Goal: Task Accomplishment & Management: Manage account settings

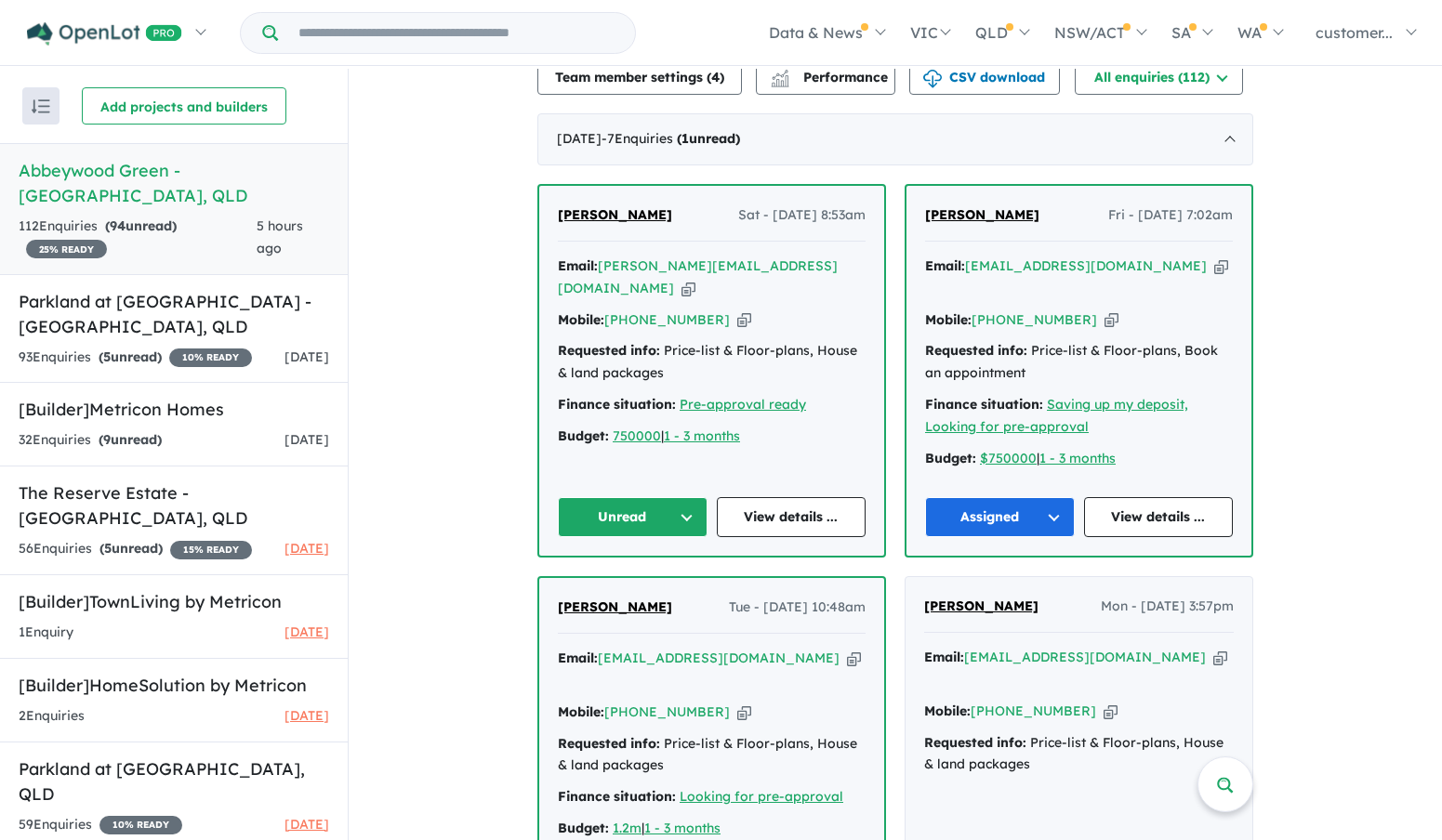
scroll to position [651, 0]
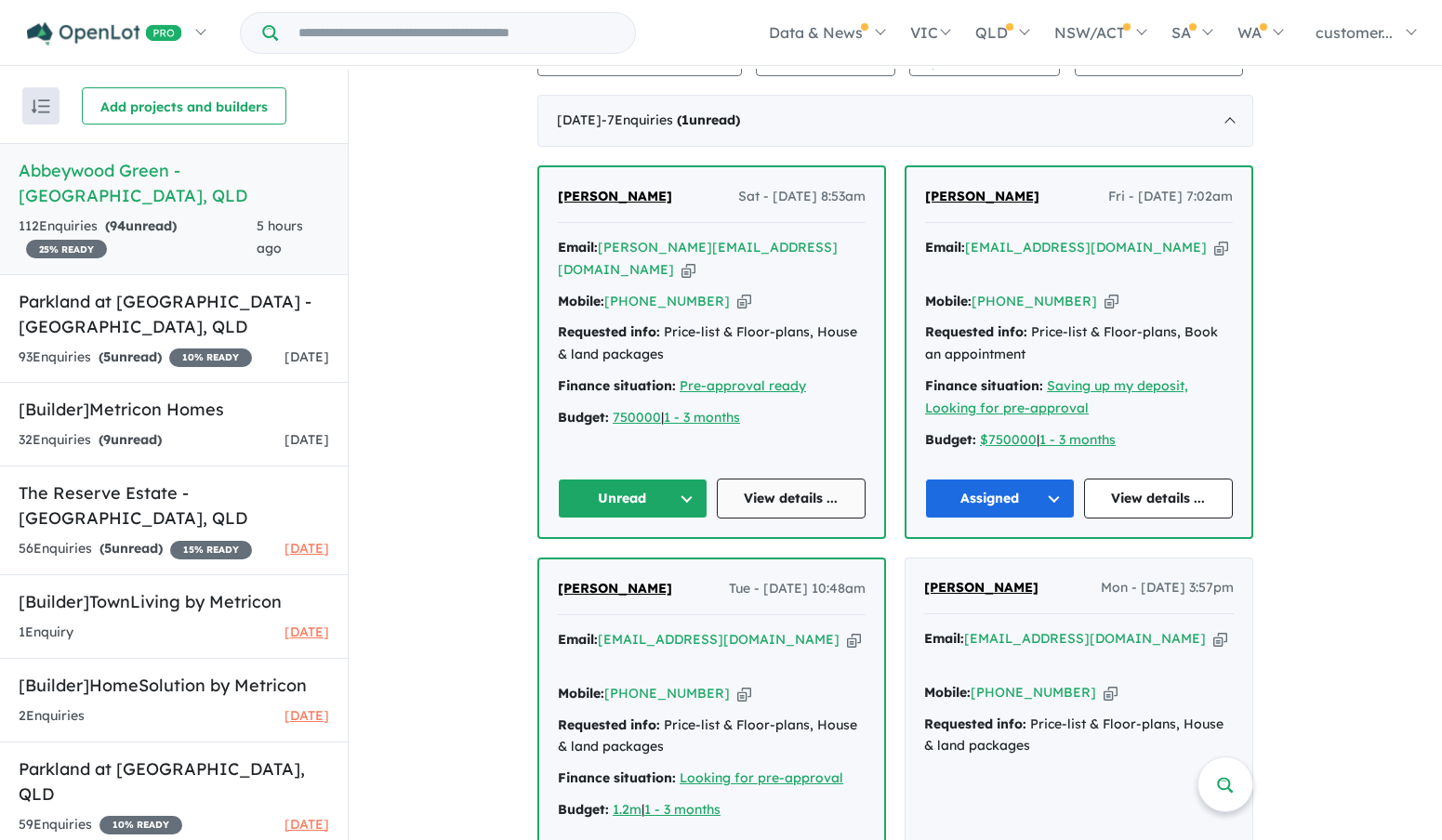
click at [770, 489] on link "View details ..." at bounding box center [791, 499] width 150 height 40
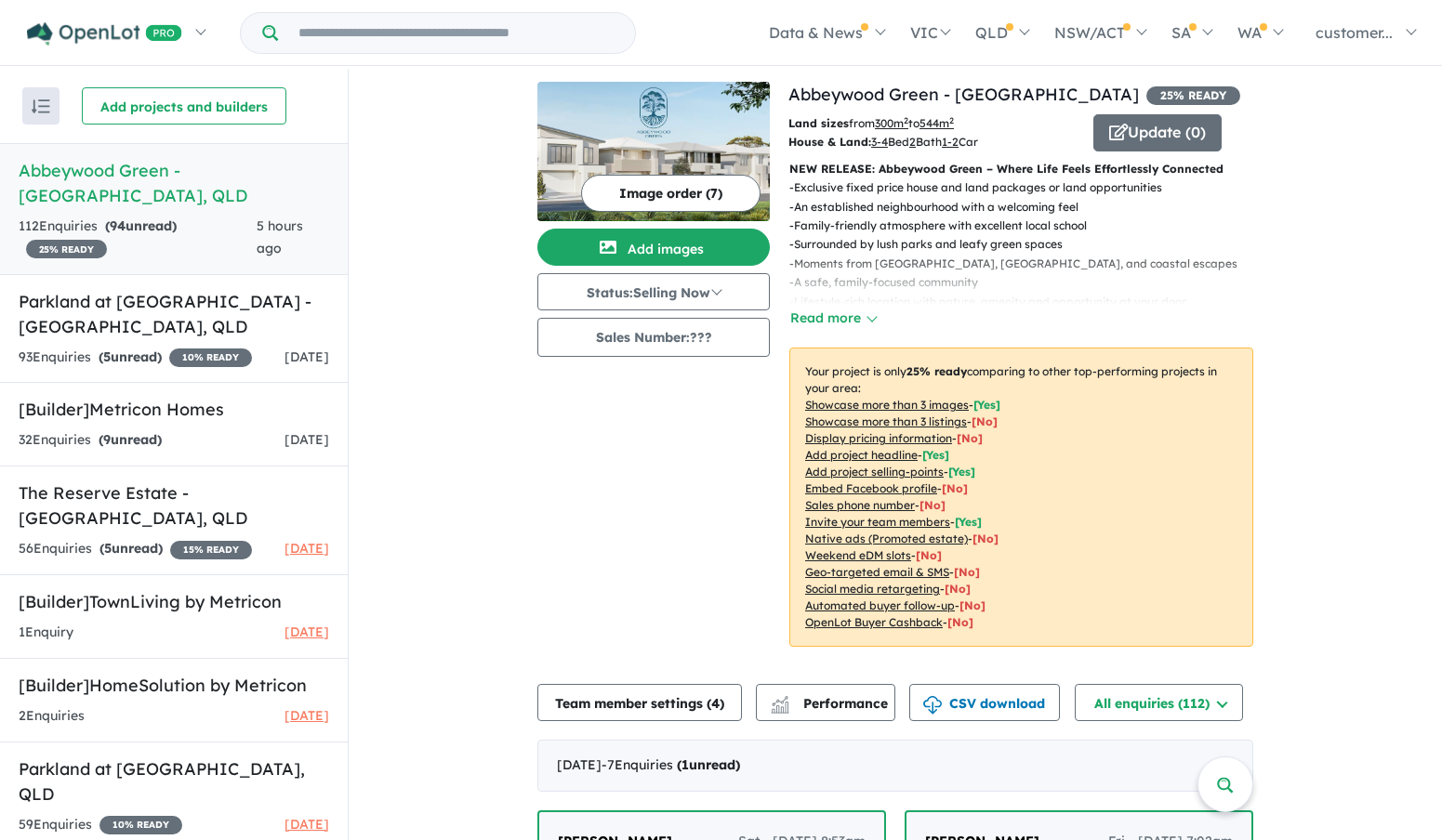
scroll to position [0, 0]
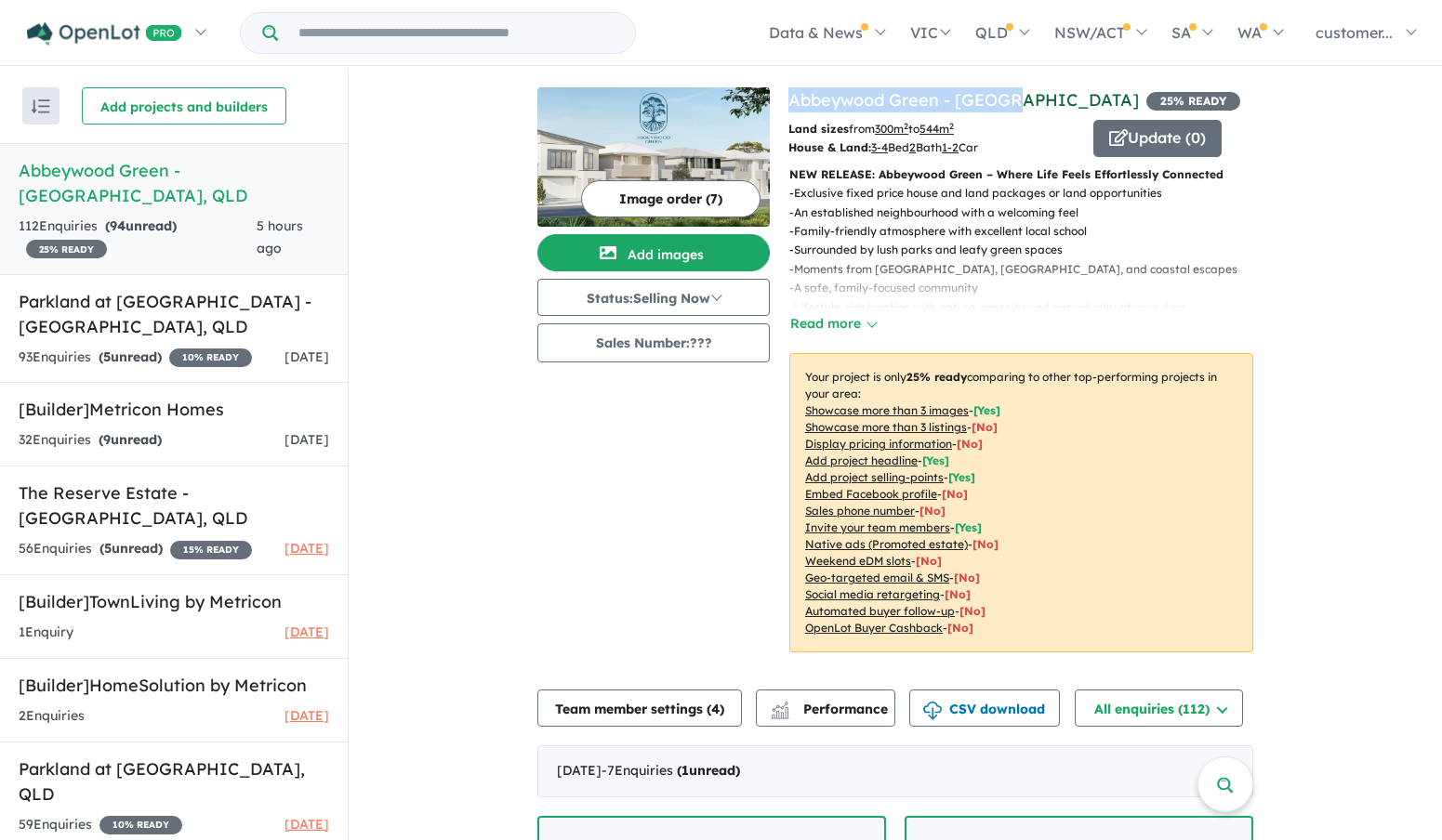
drag, startPoint x: 1009, startPoint y: 104, endPoint x: 788, endPoint y: 99, distance: 221.1
click at [788, 99] on h4 "View 5 projects in your account [GEOGRAPHIC_DATA] - [GEOGRAPHIC_DATA] 25 % READY" at bounding box center [1020, 100] width 465 height 25
copy link "Abbeywood Green - [GEOGRAPHIC_DATA]"
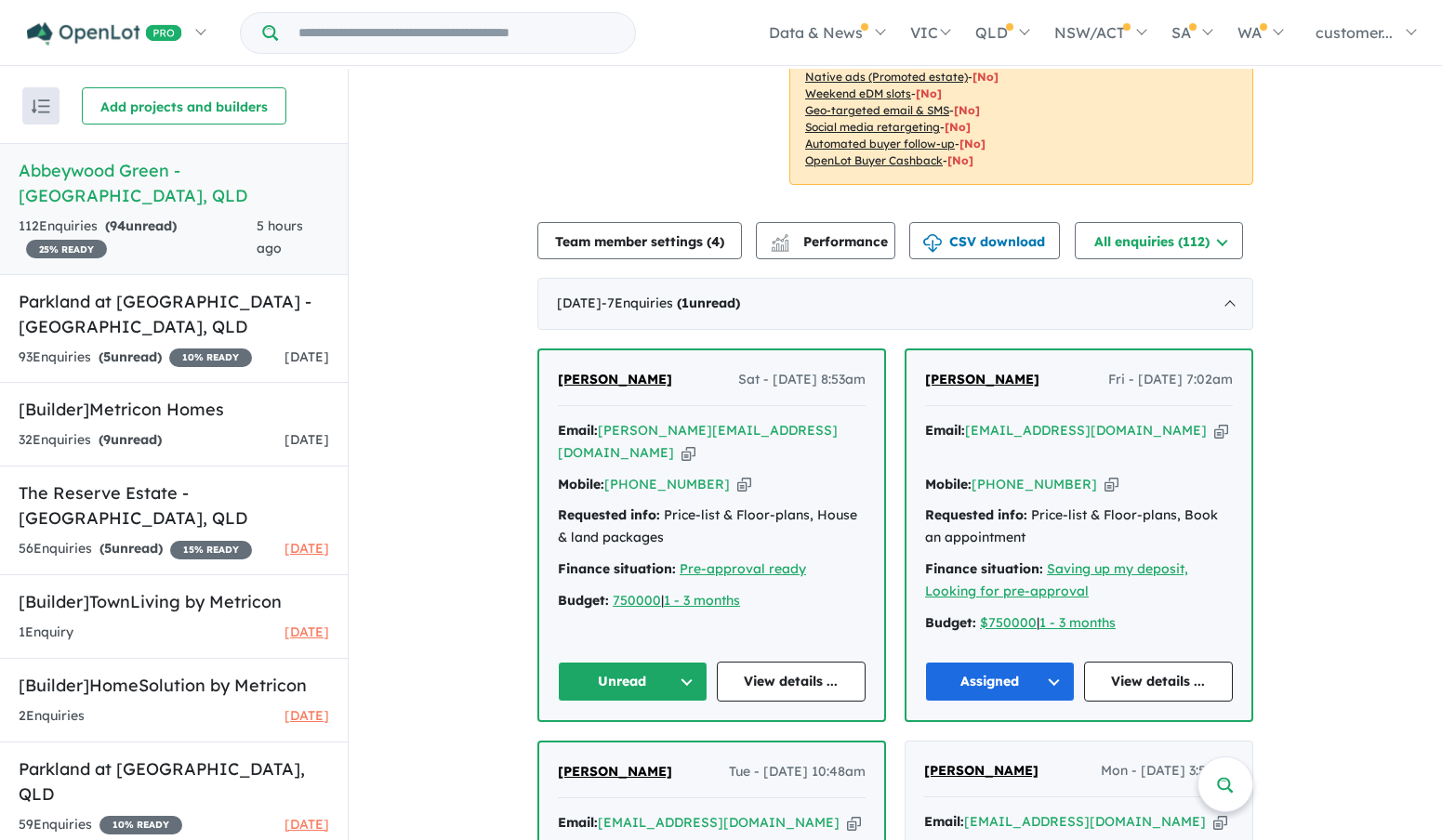
scroll to position [557, 0]
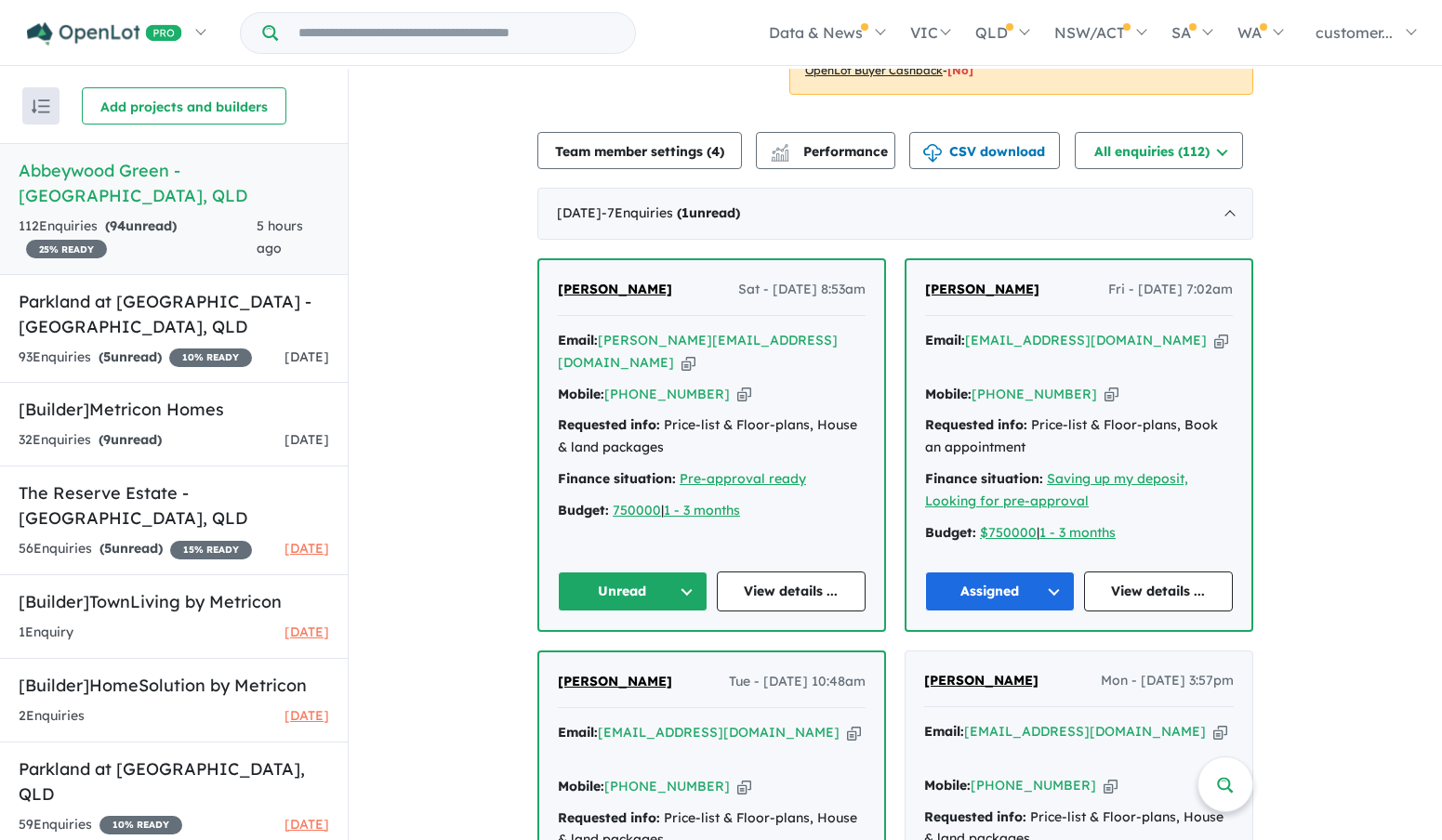
click at [694, 587] on button "Unread" at bounding box center [632, 591] width 150 height 40
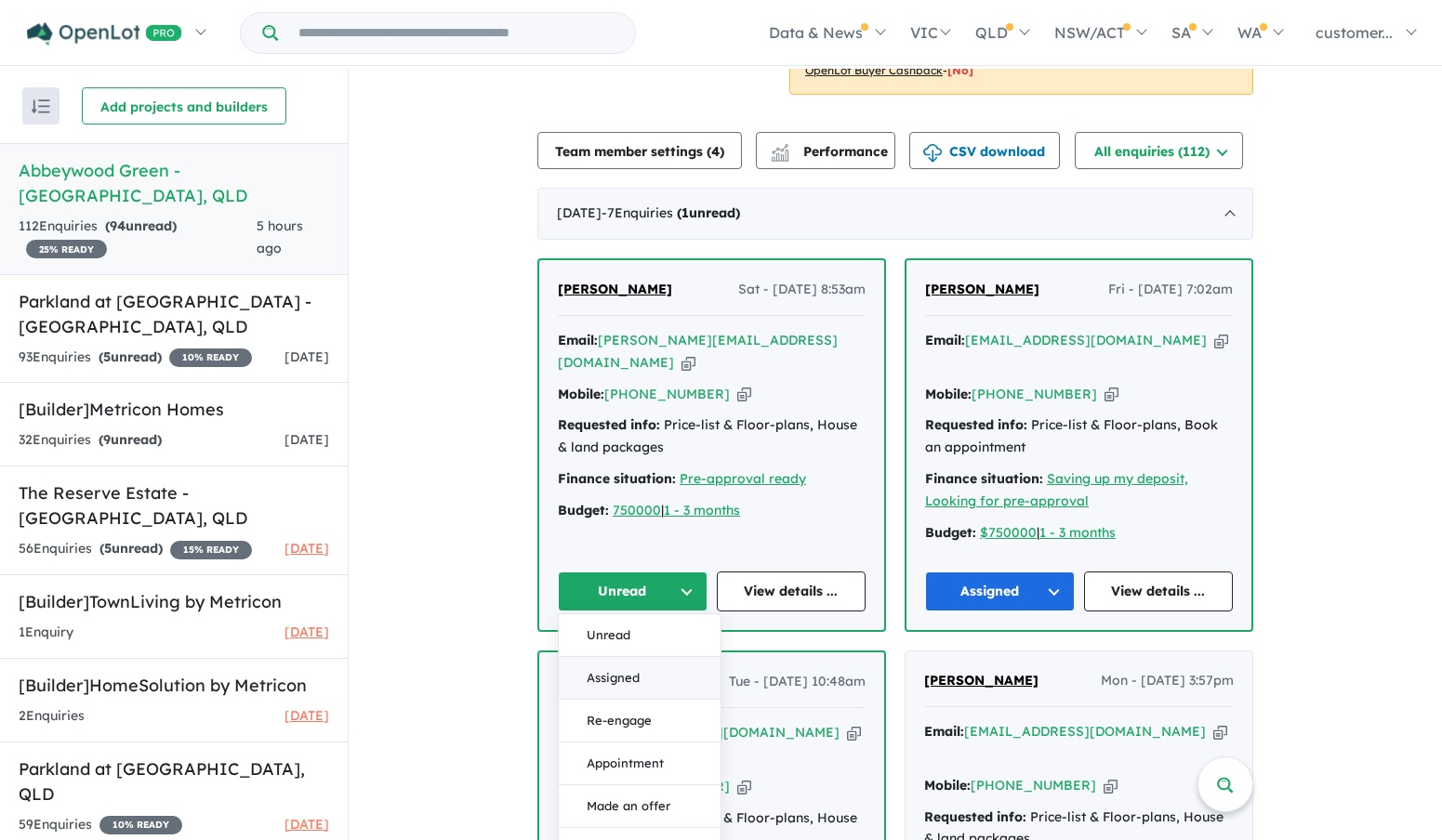
click at [637, 671] on button "Assigned" at bounding box center [638, 678] width 161 height 42
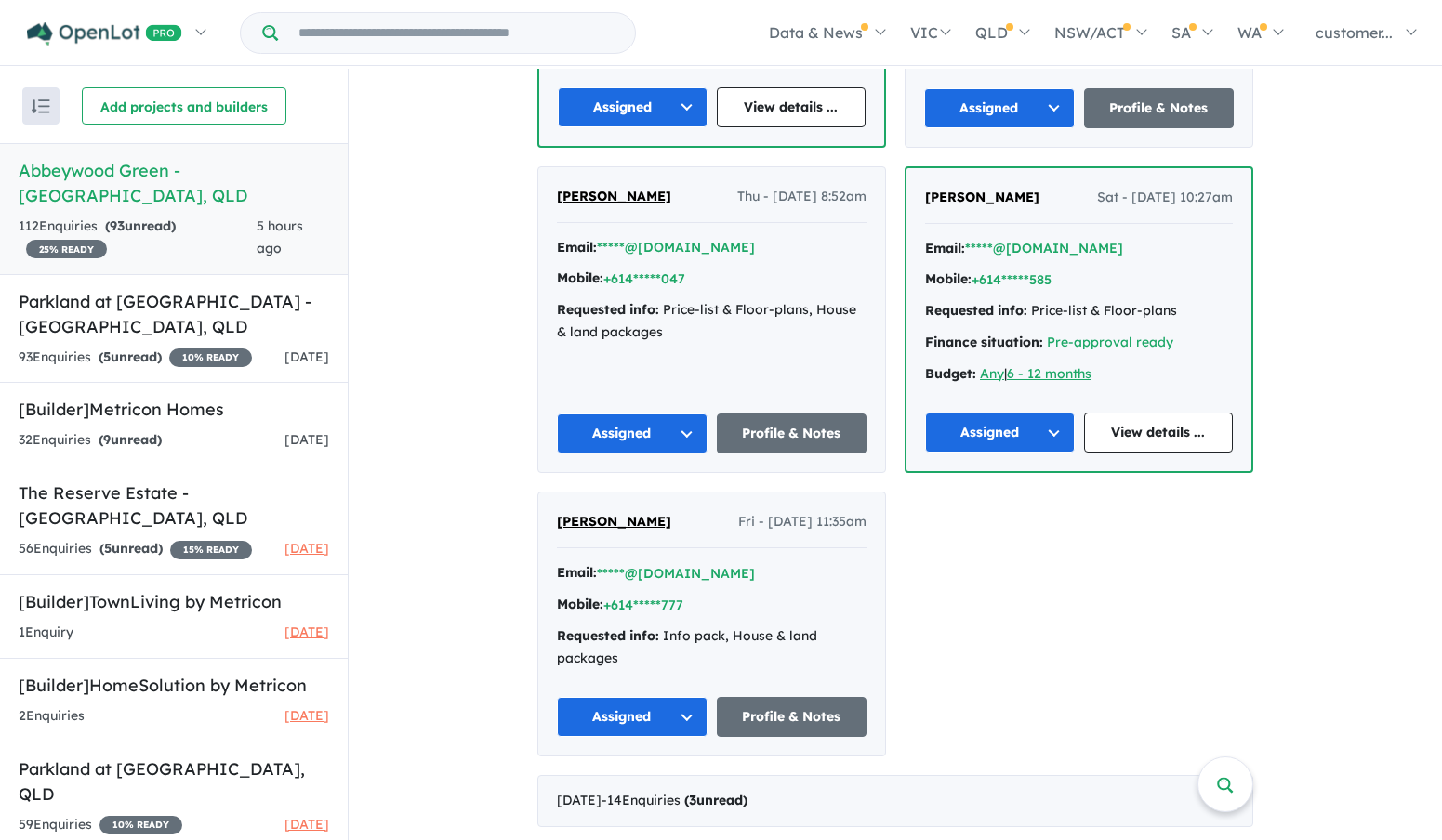
scroll to position [1766, 0]
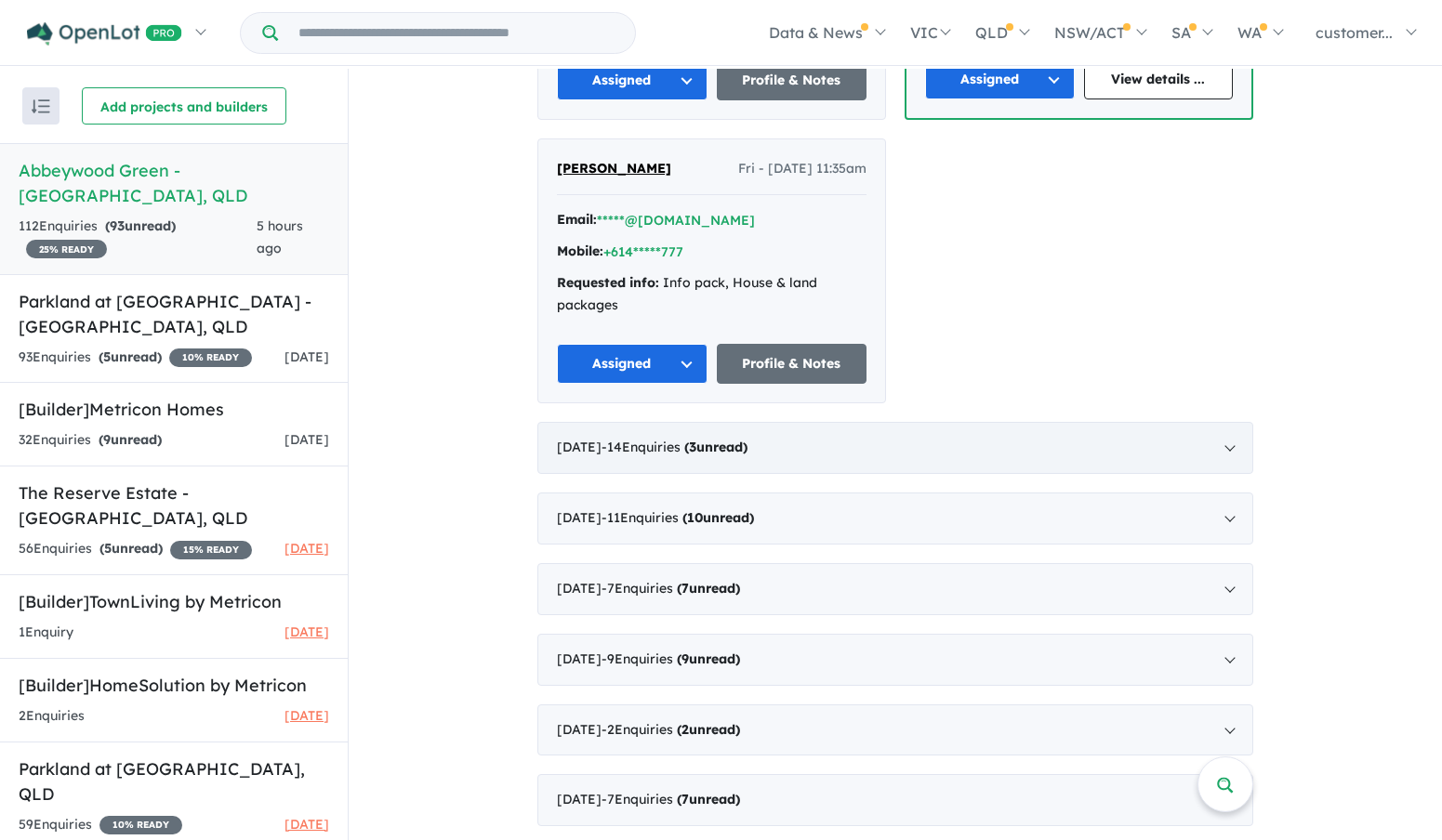
click at [1231, 441] on div "[DATE] - 14 Enquir ies ( 3 unread)" at bounding box center [895, 447] width 716 height 52
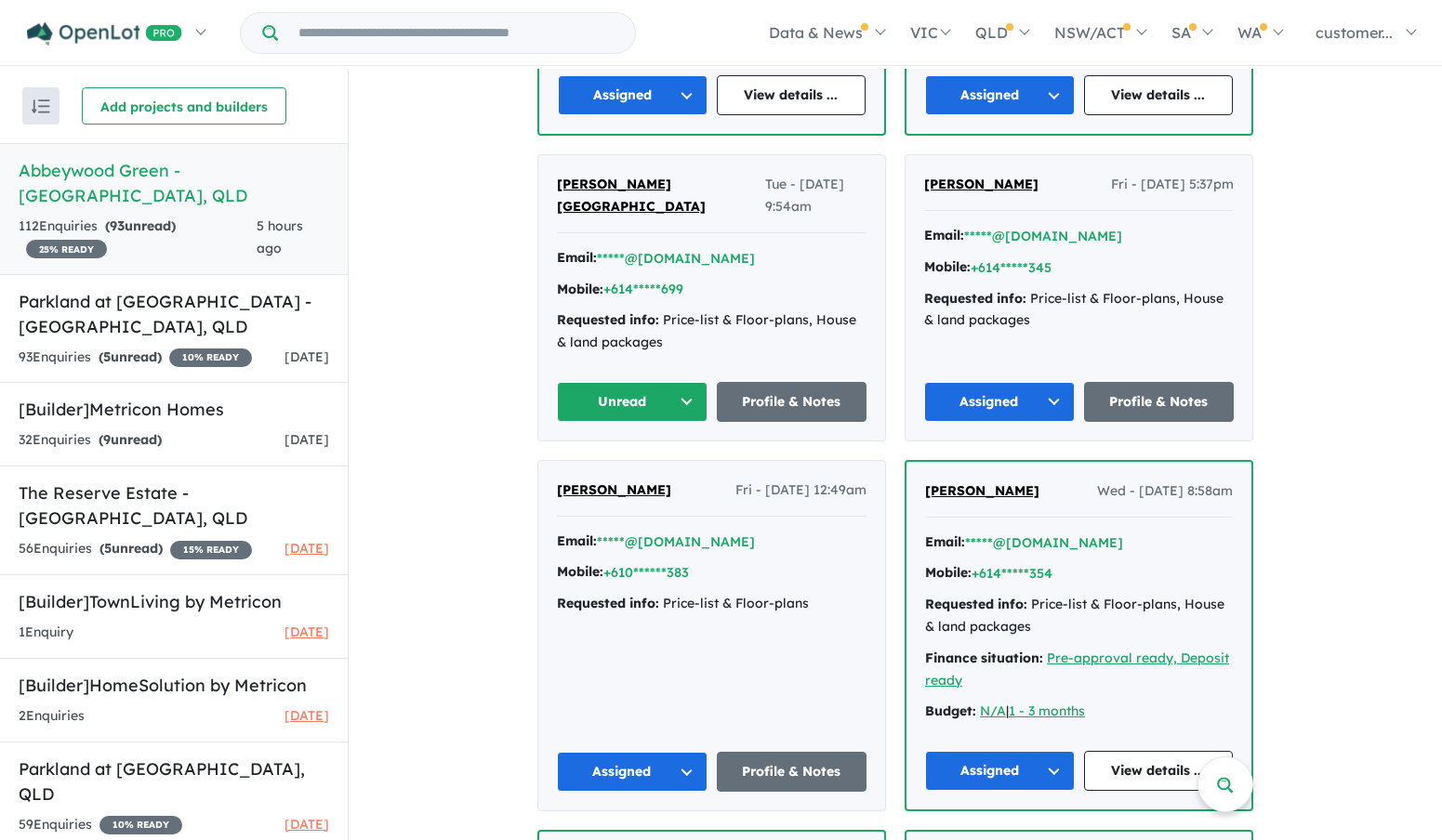
scroll to position [1487, 0]
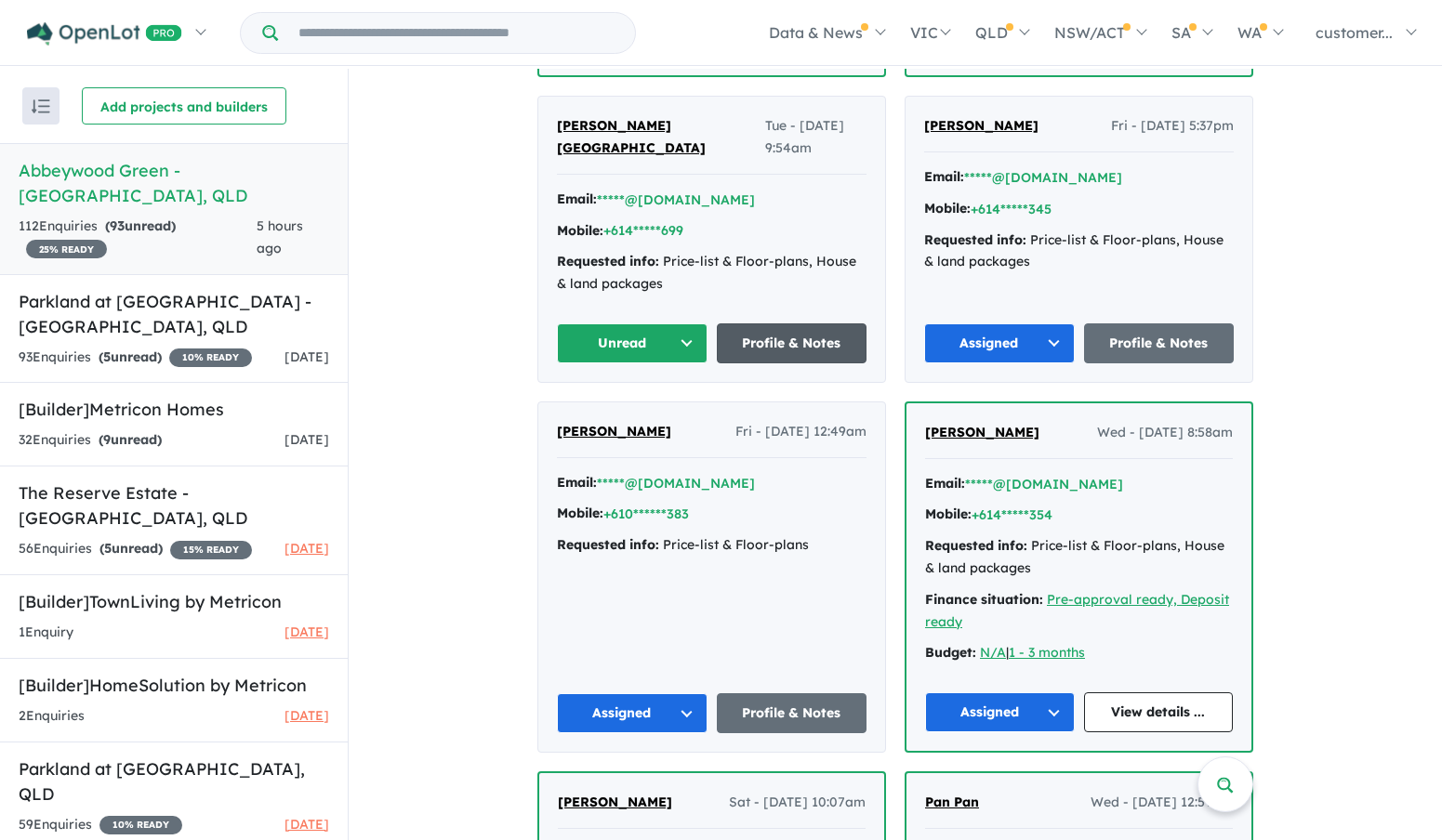
click at [845, 323] on link "Profile & Notes" at bounding box center [792, 343] width 151 height 40
drag, startPoint x: 664, startPoint y: 138, endPoint x: 551, endPoint y: 140, distance: 113.0
click at [551, 140] on div "[PERSON_NAME] [GEOGRAPHIC_DATA] Tue - [DATE] 9:54am Email: *****@[DOMAIN_NAME] …" at bounding box center [712, 239] width 347 height 286
copy span "[PERSON_NAME] [GEOGRAPHIC_DATA]"
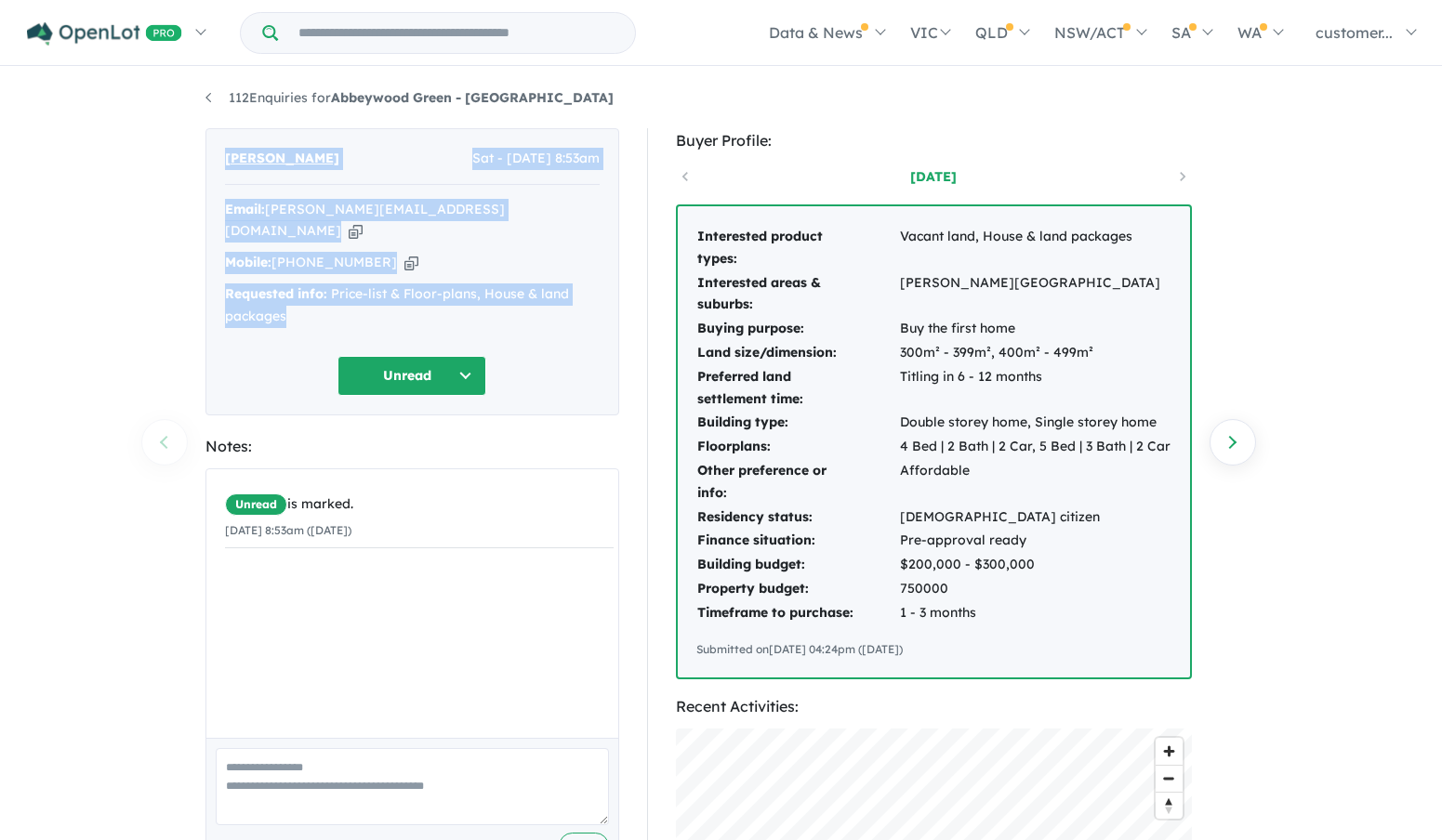
drag, startPoint x: 264, startPoint y: 237, endPoint x: 207, endPoint y: 145, distance: 108.2
click at [207, 145] on div "[PERSON_NAME] - [DATE] 8:53am Email: [PERSON_NAME][EMAIL_ADDRESS][DOMAIN_NAME] …" at bounding box center [412, 272] width 414 height 288
click at [206, 94] on link "112 Enquiries for [GEOGRAPHIC_DATA] - [GEOGRAPHIC_DATA]" at bounding box center [409, 98] width 408 height 17
